Goal: Check status: Check status

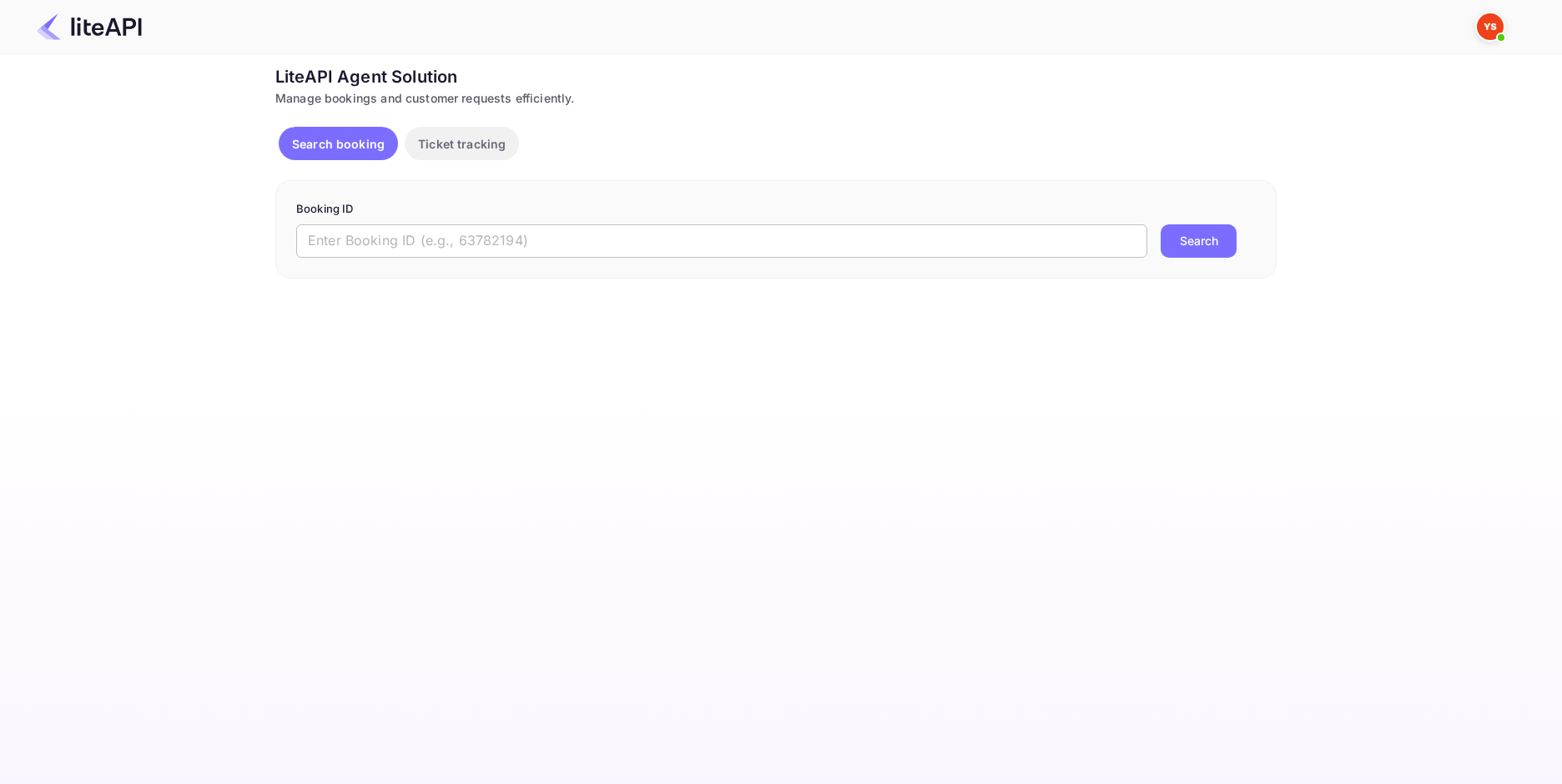
click at [606, 240] on input "text" at bounding box center [721, 241] width 851 height 34
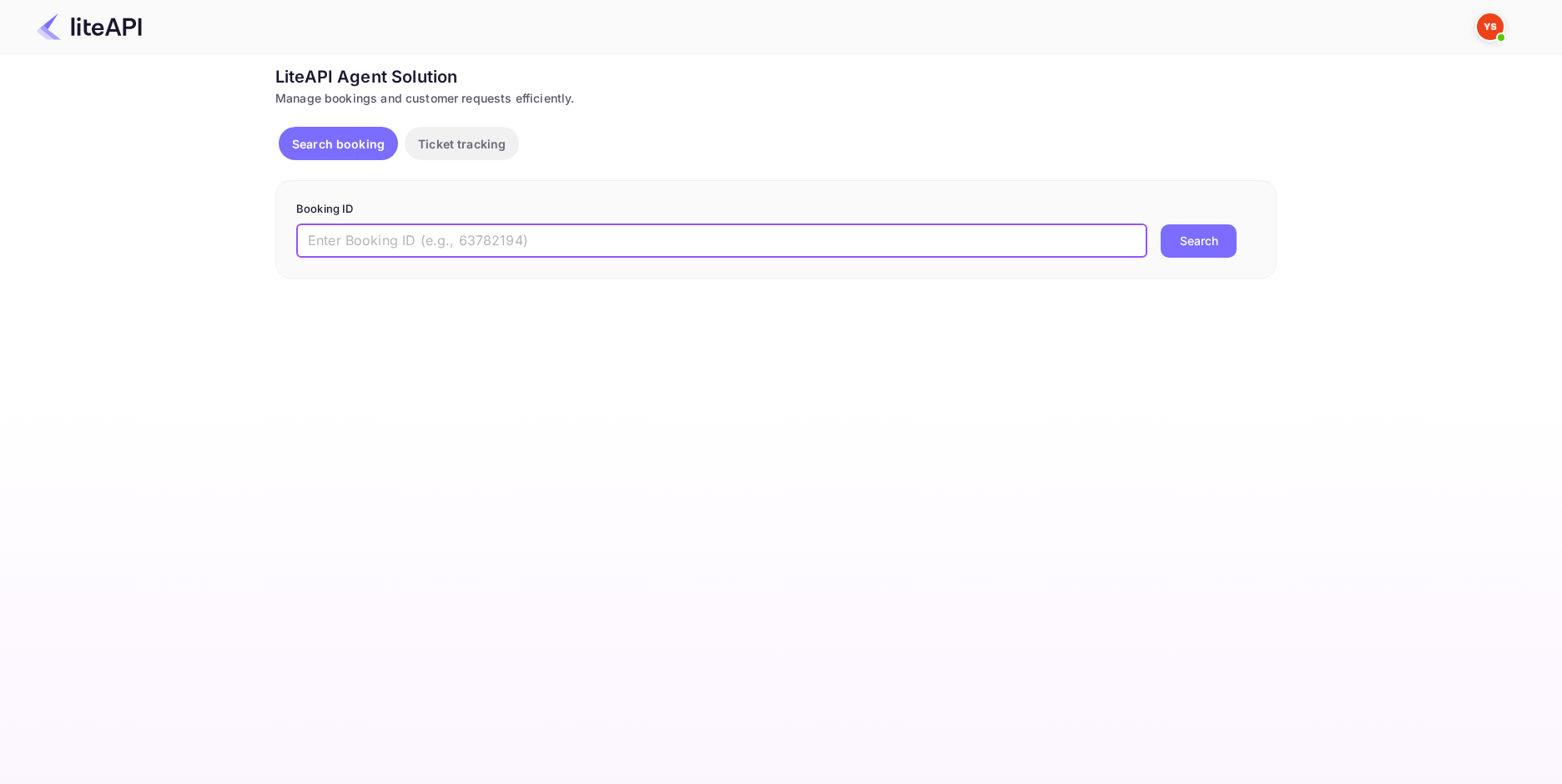
paste input "8148482"
type input "8148482"
click at [1202, 228] on button "Search" at bounding box center [1198, 241] width 76 height 34
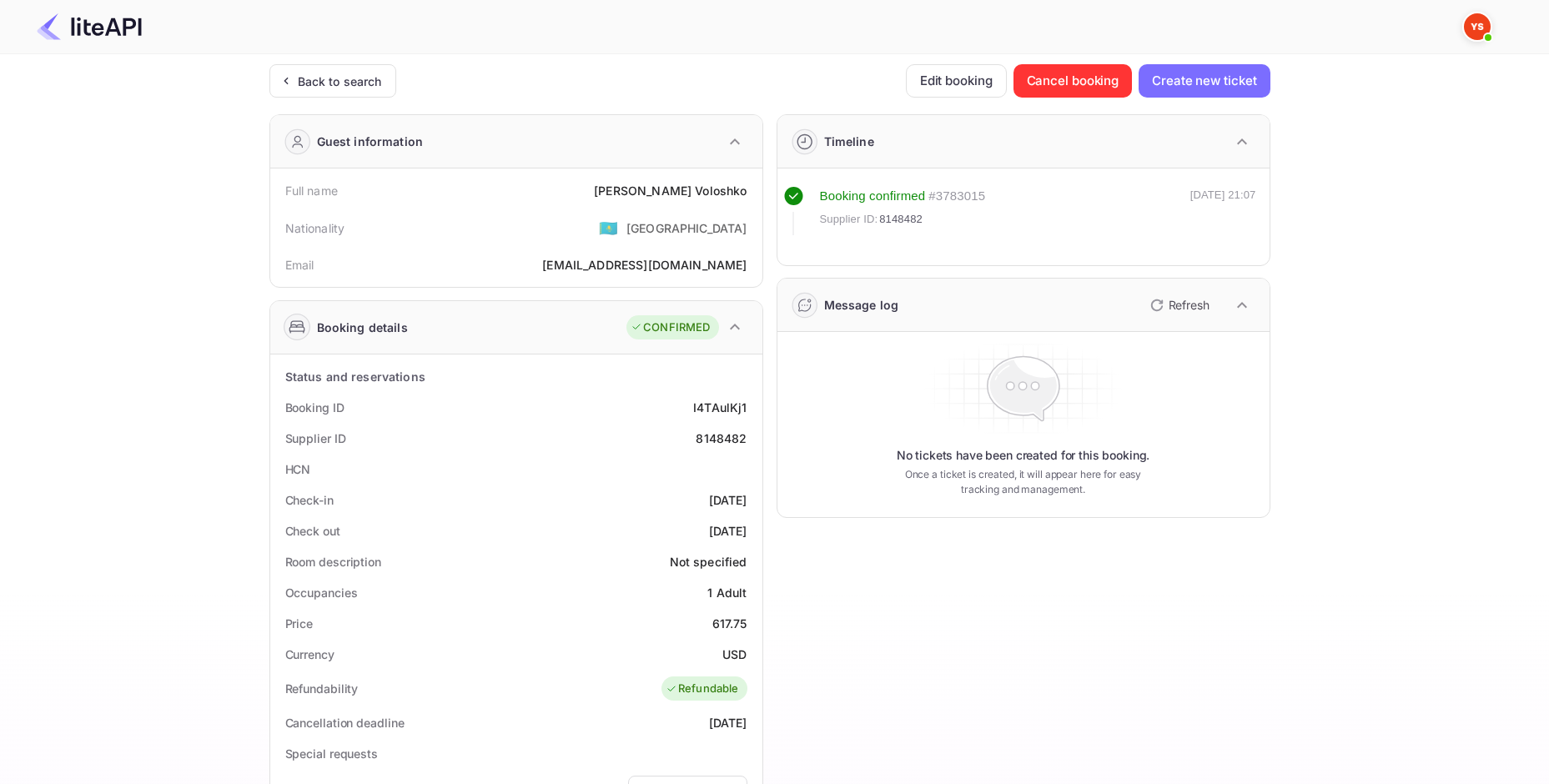
click at [725, 619] on div "617.75" at bounding box center [730, 623] width 35 height 17
copy div "617.75"
click at [732, 621] on div "617.75" at bounding box center [730, 623] width 35 height 17
copy div "617.75"
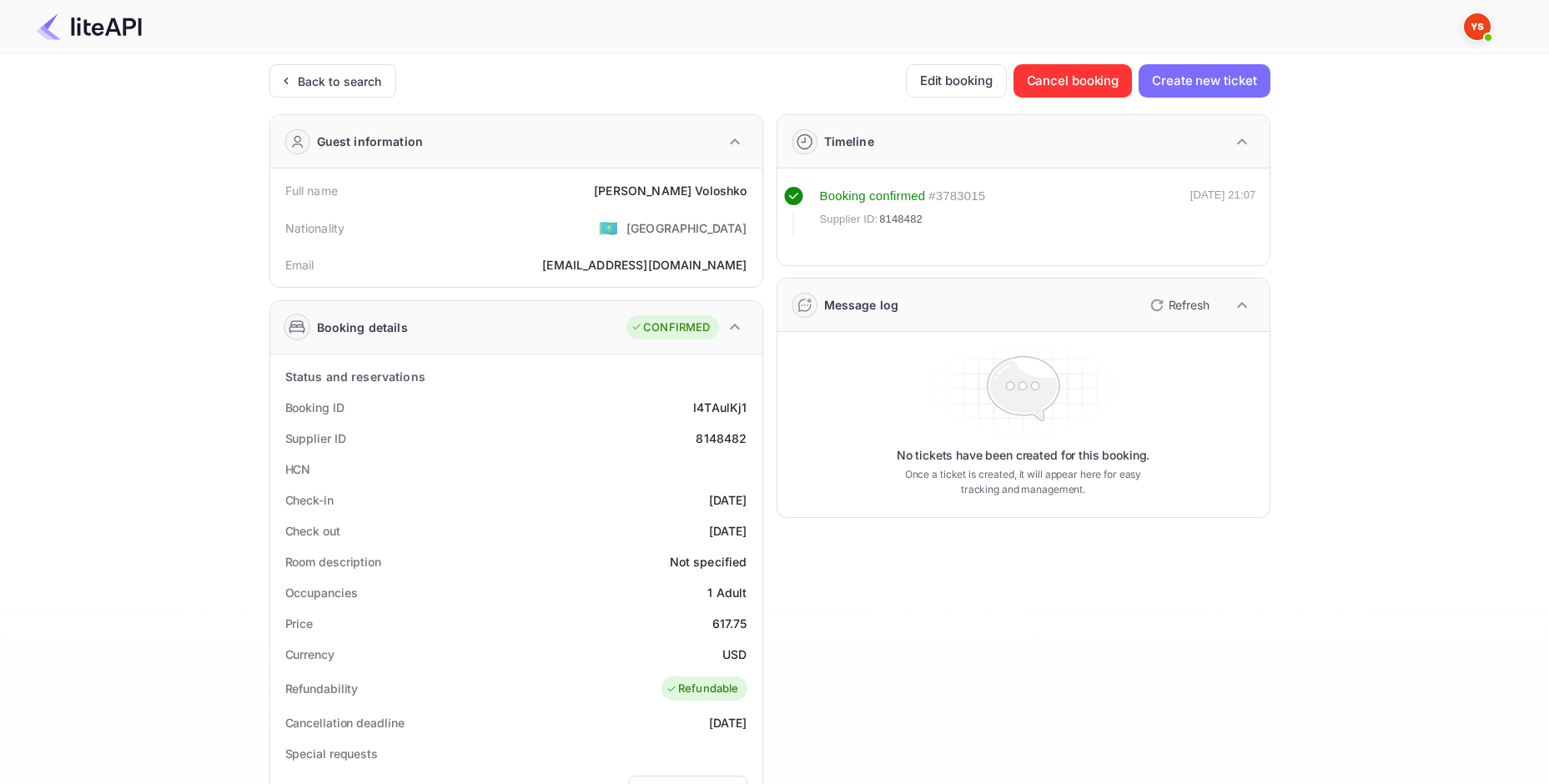
click at [723, 649] on div "USD" at bounding box center [734, 653] width 24 height 17
copy div "USD"
